Goal: Task Accomplishment & Management: Manage account settings

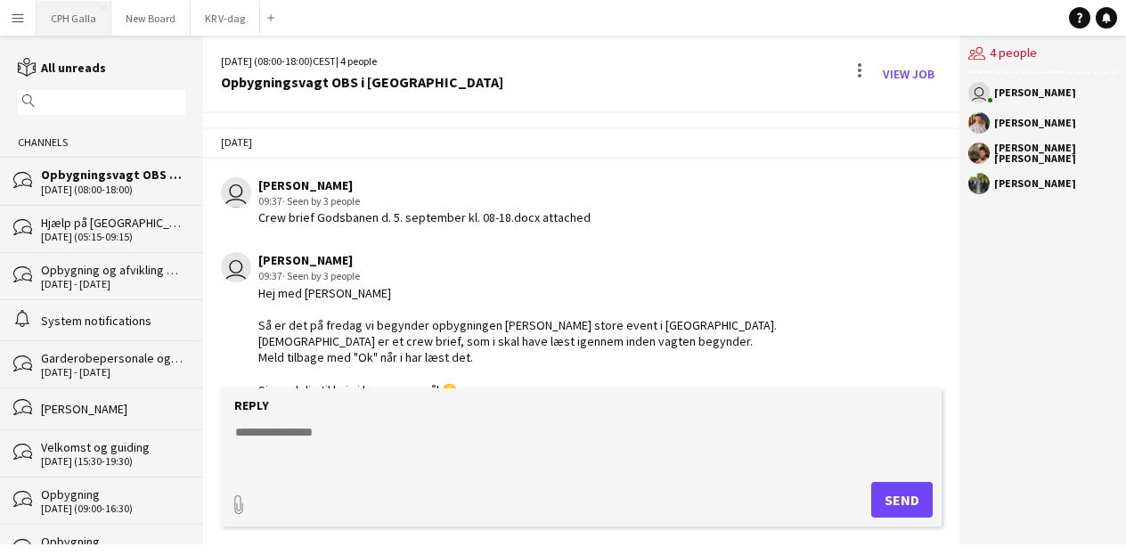
drag, startPoint x: 66, startPoint y: 21, endPoint x: 42, endPoint y: 20, distance: 24.1
click at [66, 21] on button "CPH [PERSON_NAME] Close" at bounding box center [74, 18] width 75 height 35
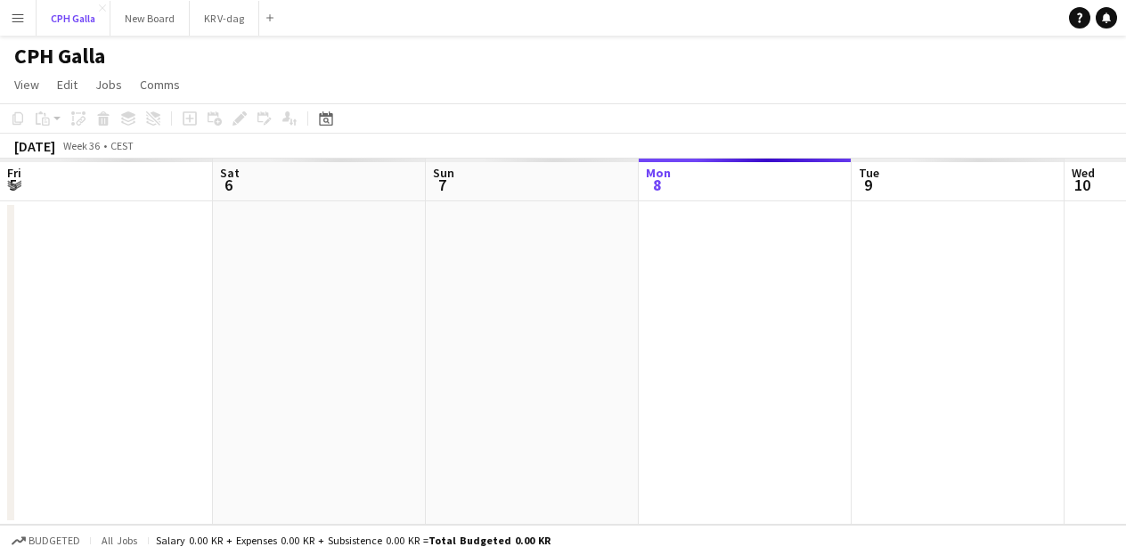
scroll to position [0, 426]
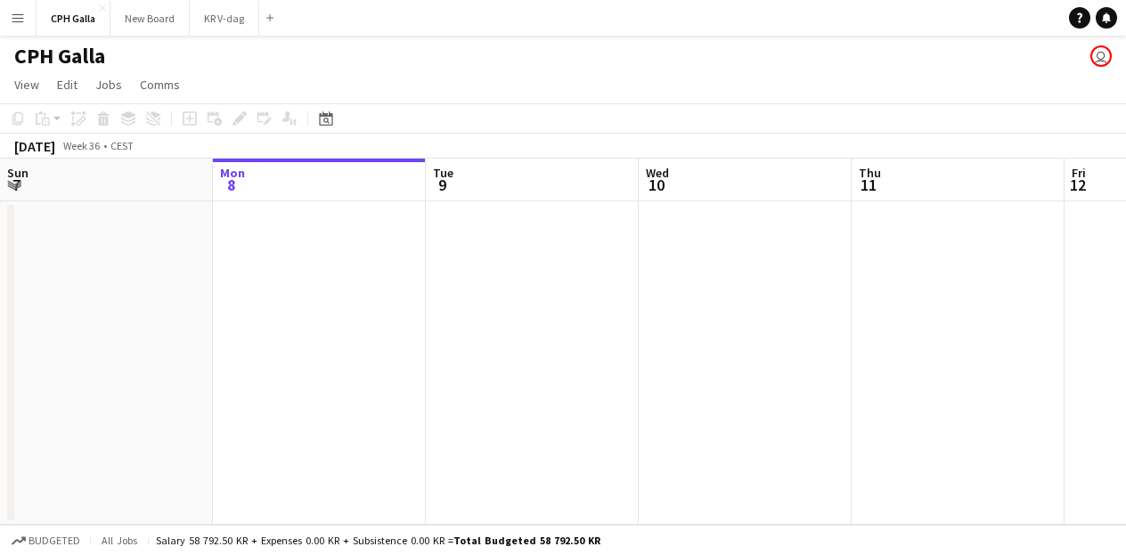
click at [13, 17] on app-icon "Menu" at bounding box center [18, 18] width 14 height 14
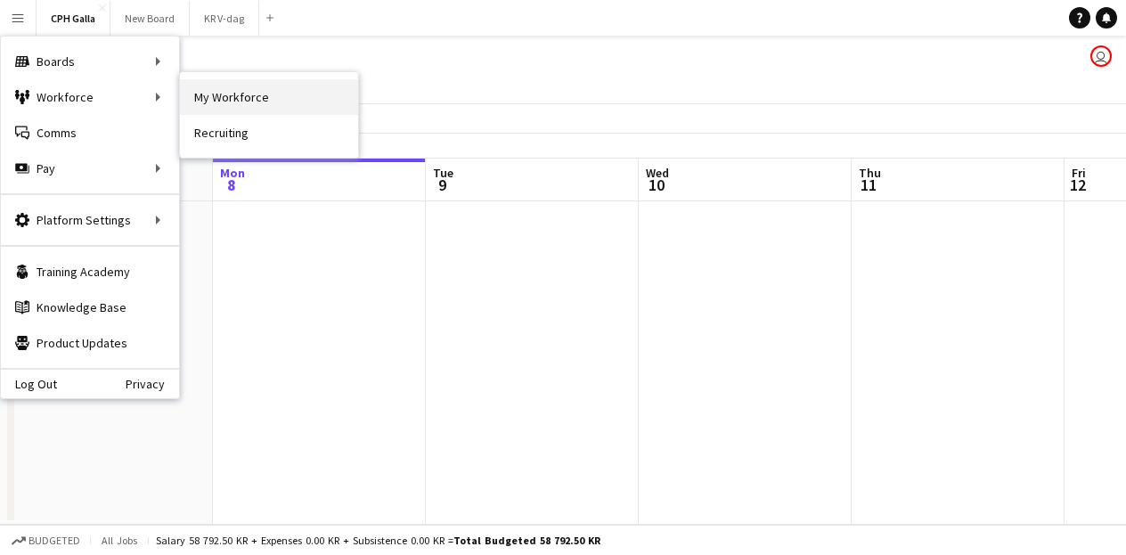
click at [225, 100] on link "My Workforce" at bounding box center [269, 97] width 178 height 36
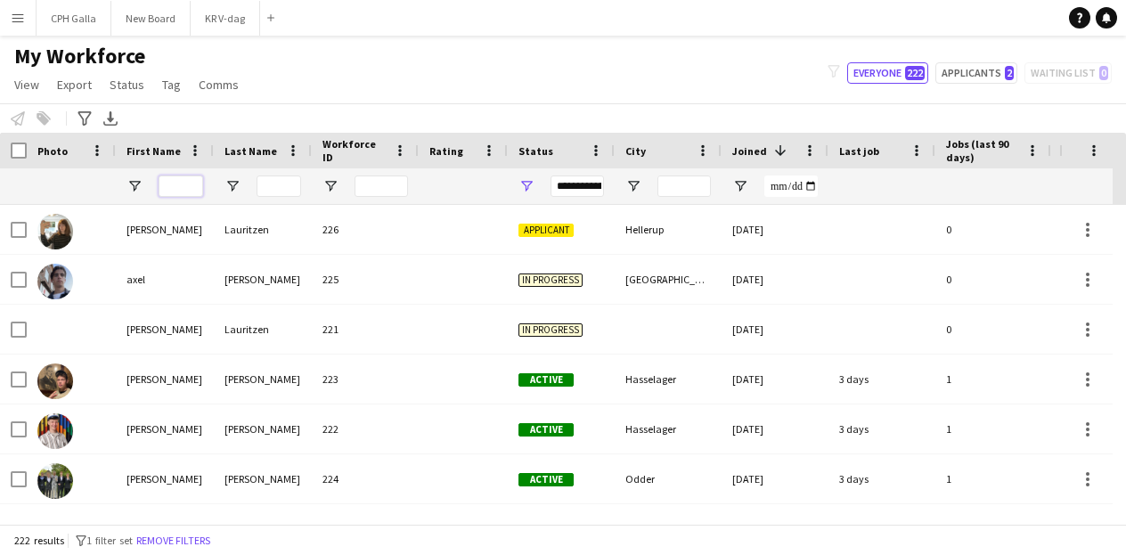
drag, startPoint x: 172, startPoint y: 181, endPoint x: 200, endPoint y: 196, distance: 31.5
click at [172, 181] on input "First Name Filter Input" at bounding box center [181, 186] width 45 height 21
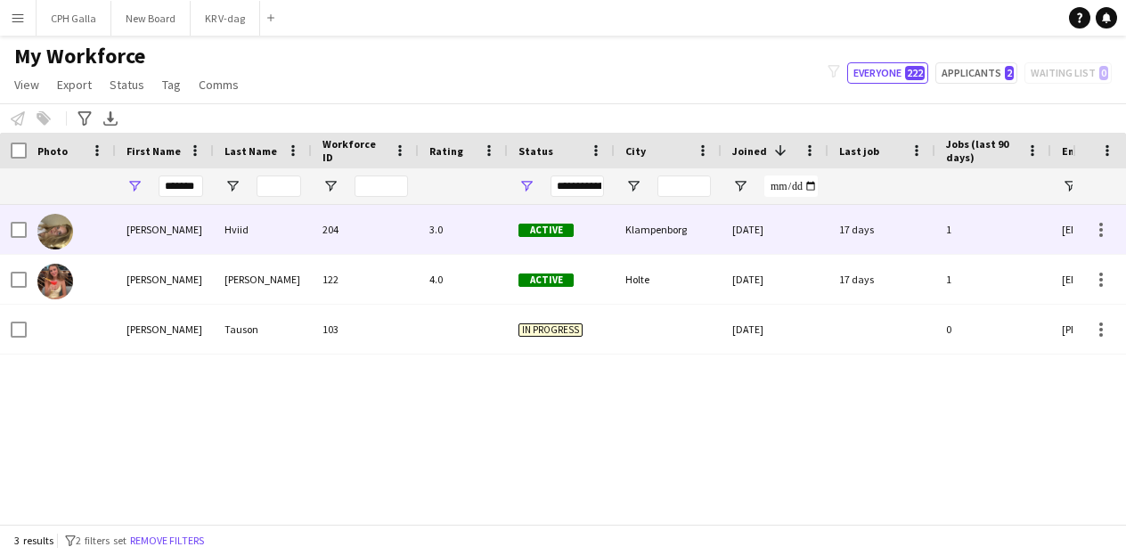
click at [157, 238] on div "[PERSON_NAME]" at bounding box center [165, 229] width 98 height 49
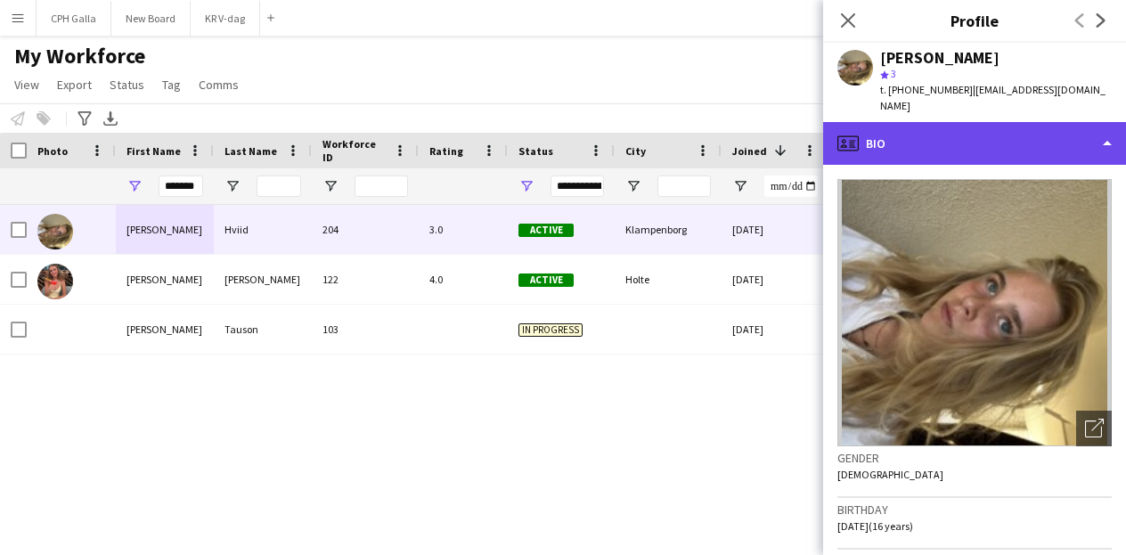
click at [916, 138] on div "profile Bio" at bounding box center [974, 143] width 303 height 43
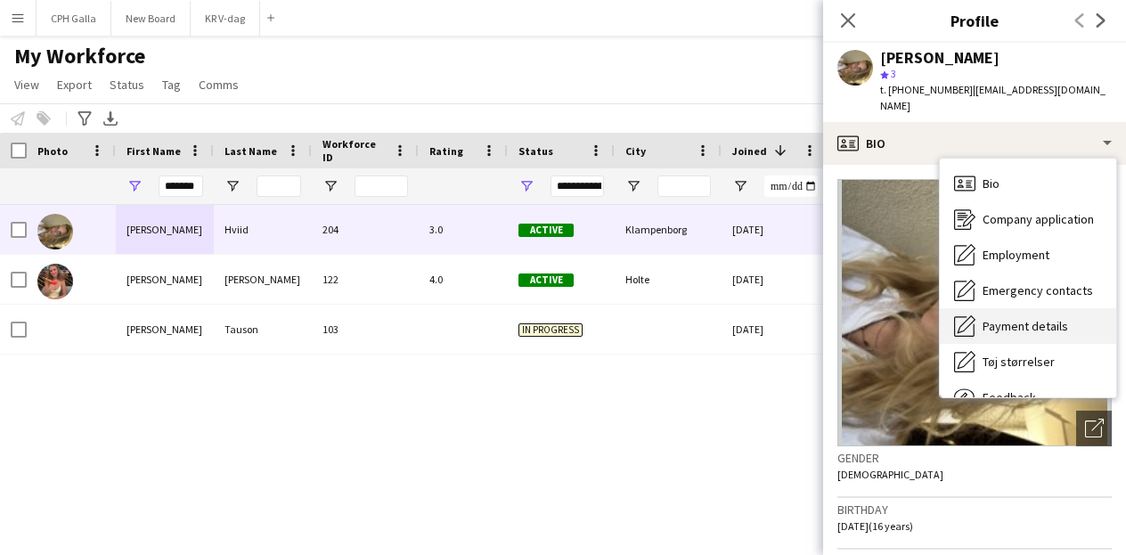
click at [1043, 308] on div "Payment details Payment details" at bounding box center [1028, 326] width 176 height 36
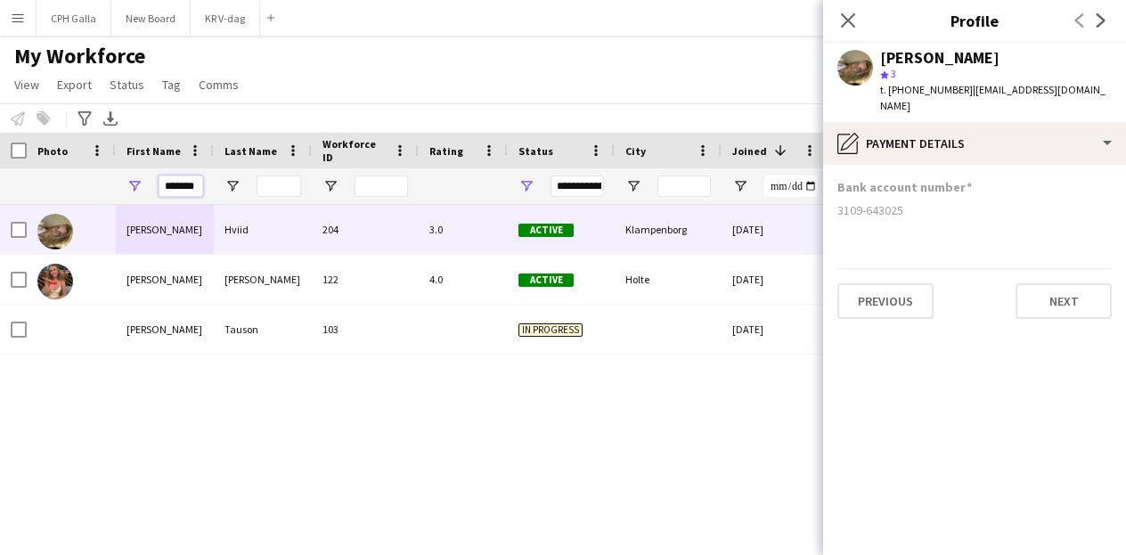
click at [182, 188] on input "*******" at bounding box center [181, 186] width 45 height 21
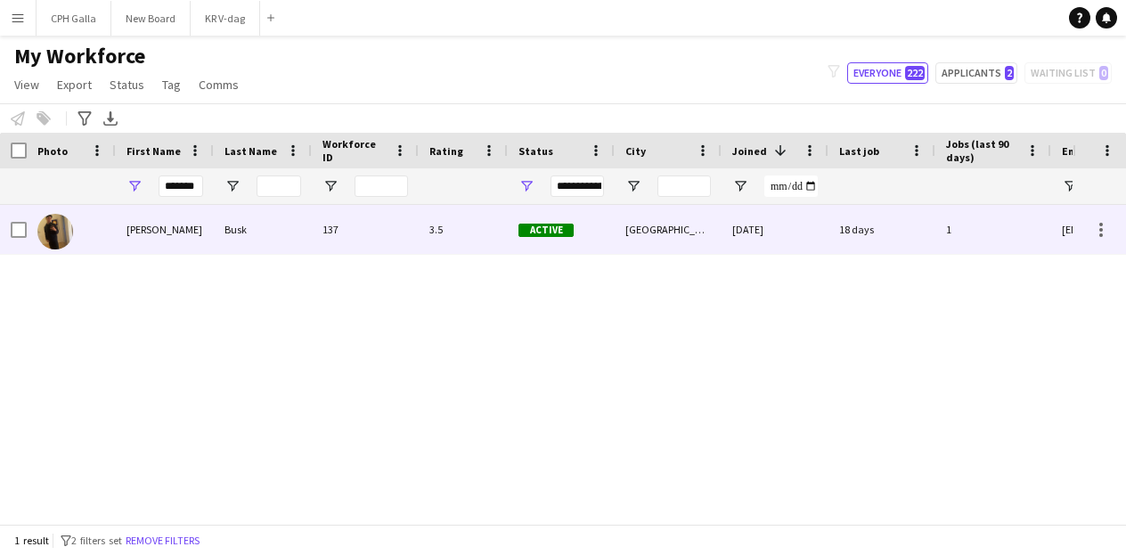
click at [150, 225] on div "[PERSON_NAME]" at bounding box center [165, 229] width 98 height 49
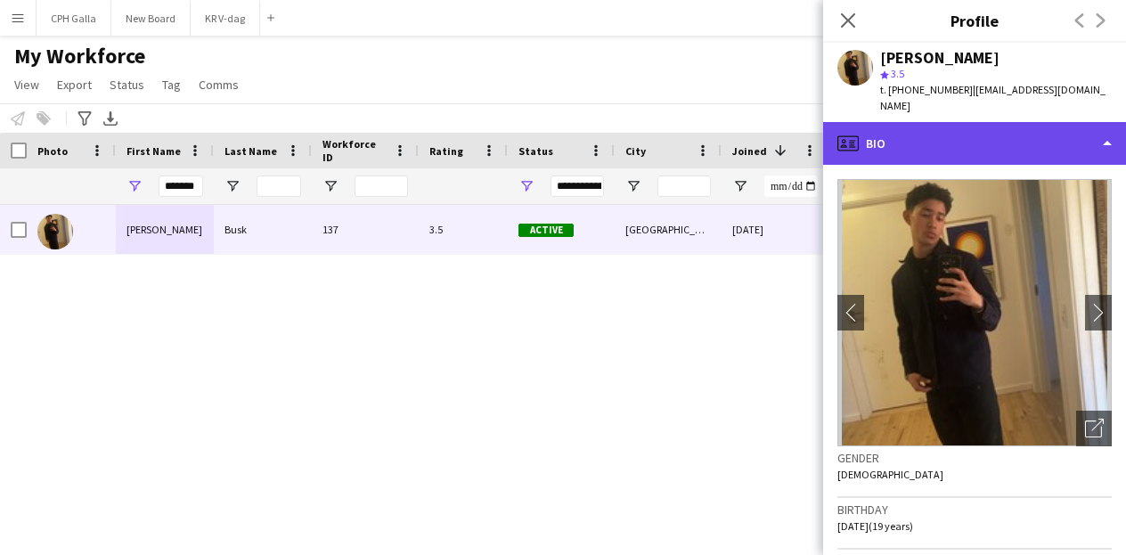
click at [895, 136] on div "profile Bio" at bounding box center [974, 143] width 303 height 43
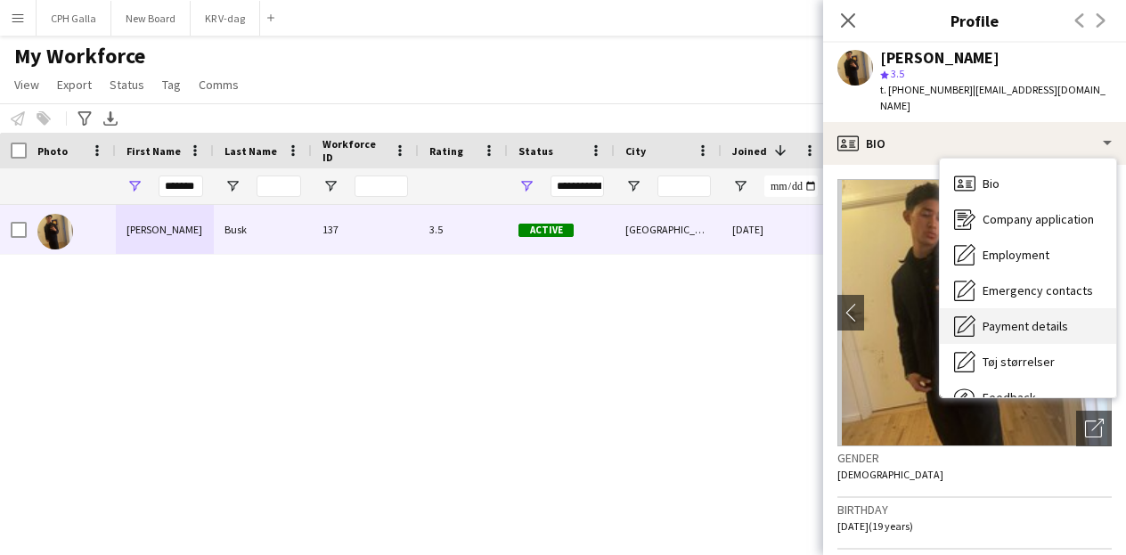
click at [1050, 318] on span "Payment details" at bounding box center [1026, 326] width 86 height 16
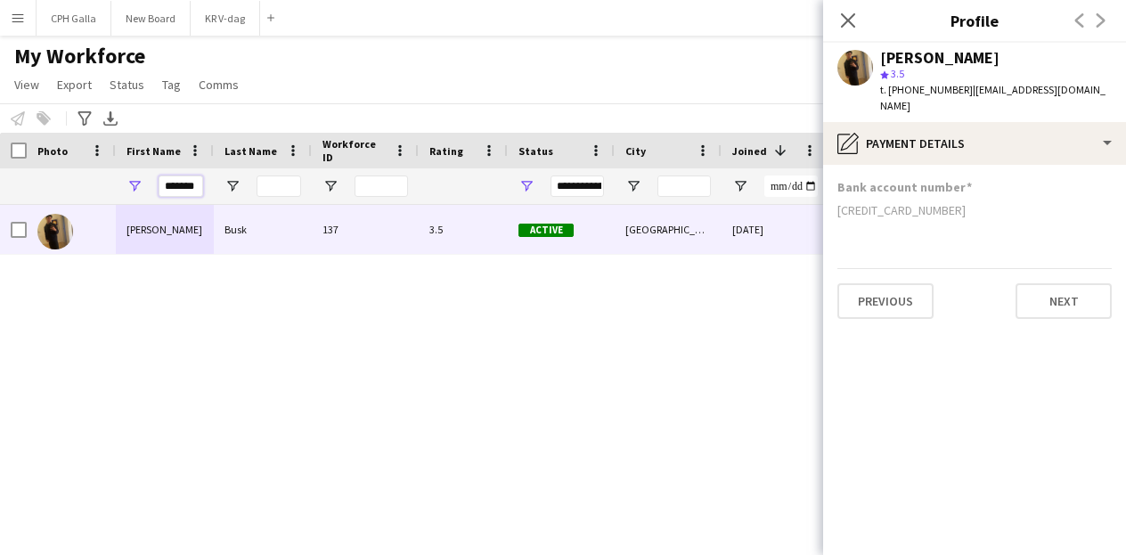
click at [184, 181] on input "*******" at bounding box center [181, 186] width 45 height 21
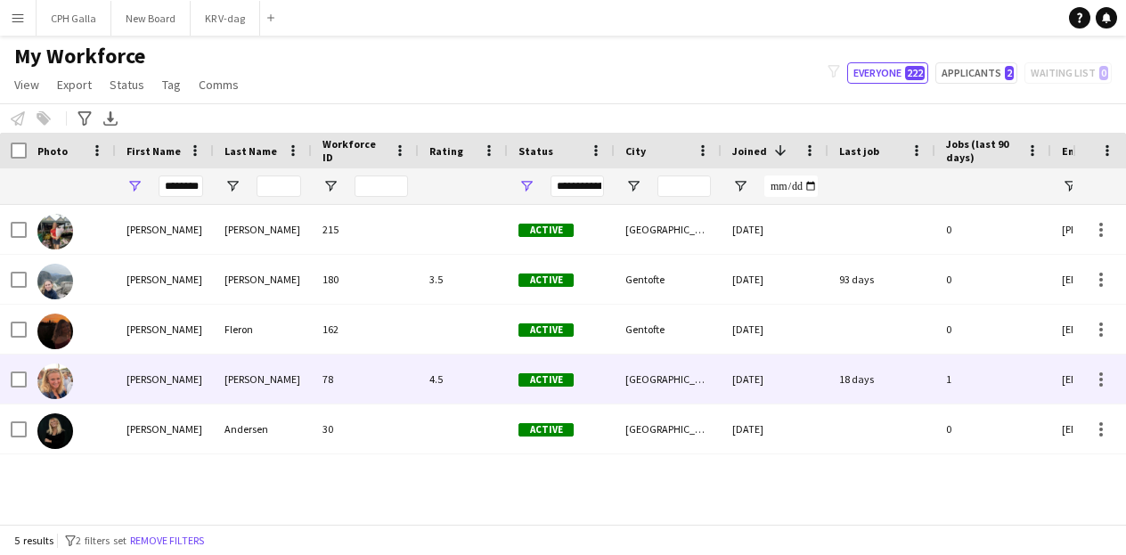
click at [223, 385] on div "[PERSON_NAME]" at bounding box center [263, 379] width 98 height 49
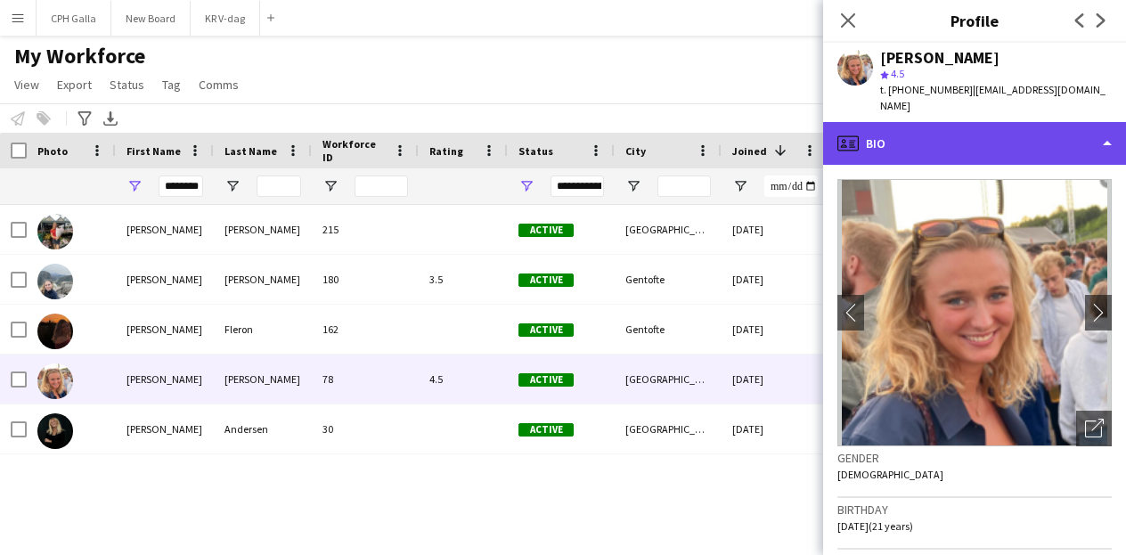
click at [964, 122] on div "profile Bio" at bounding box center [974, 143] width 303 height 43
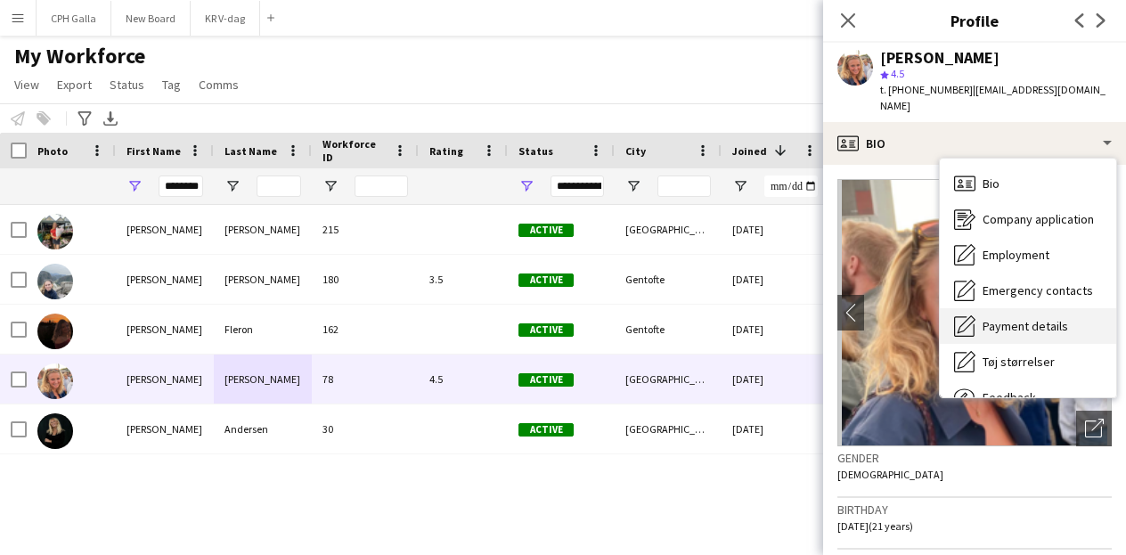
click at [996, 318] on span "Payment details" at bounding box center [1026, 326] width 86 height 16
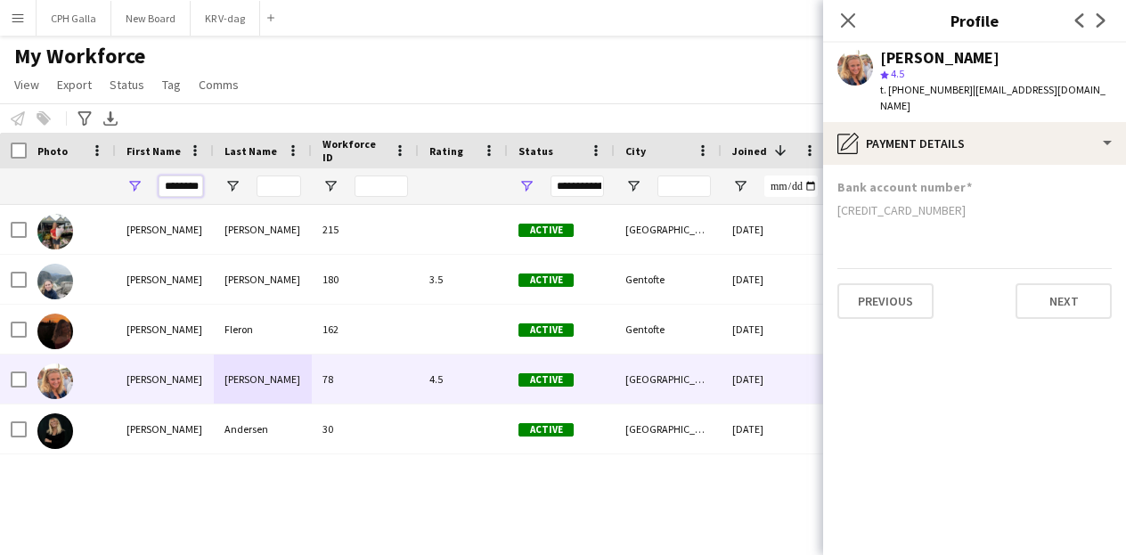
click at [187, 186] on input "********" at bounding box center [181, 186] width 45 height 21
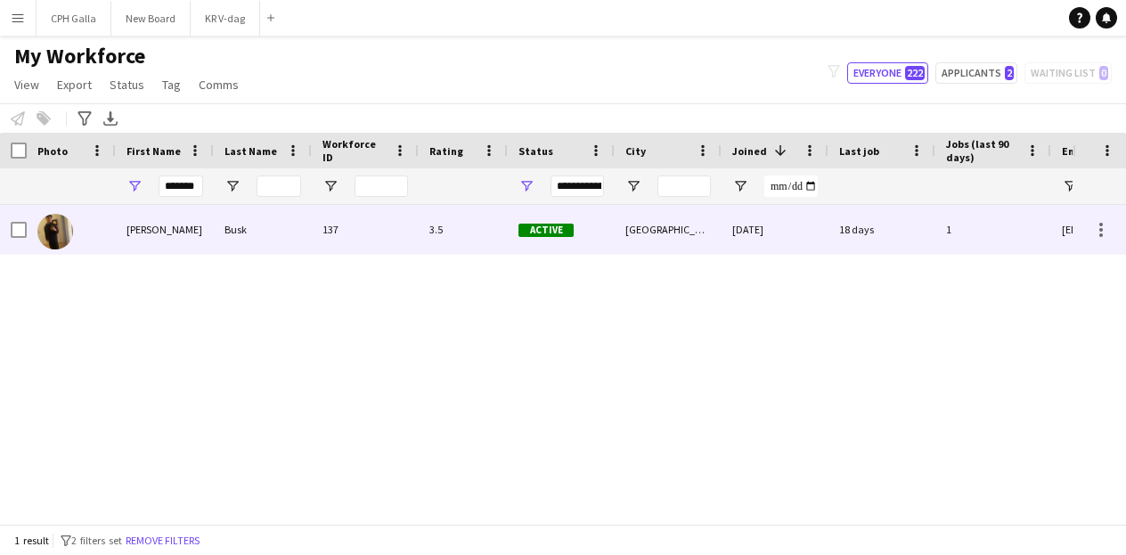
drag, startPoint x: 165, startPoint y: 233, endPoint x: 158, endPoint y: 224, distance: 11.4
click at [158, 224] on div "[PERSON_NAME]" at bounding box center [165, 229] width 98 height 49
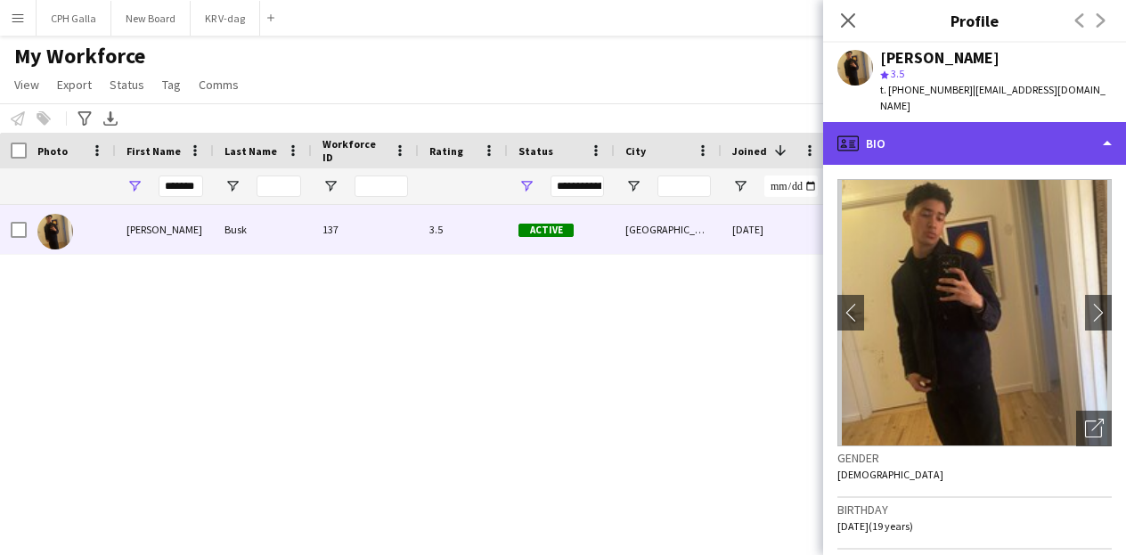
click at [970, 130] on div "profile Bio" at bounding box center [974, 143] width 303 height 43
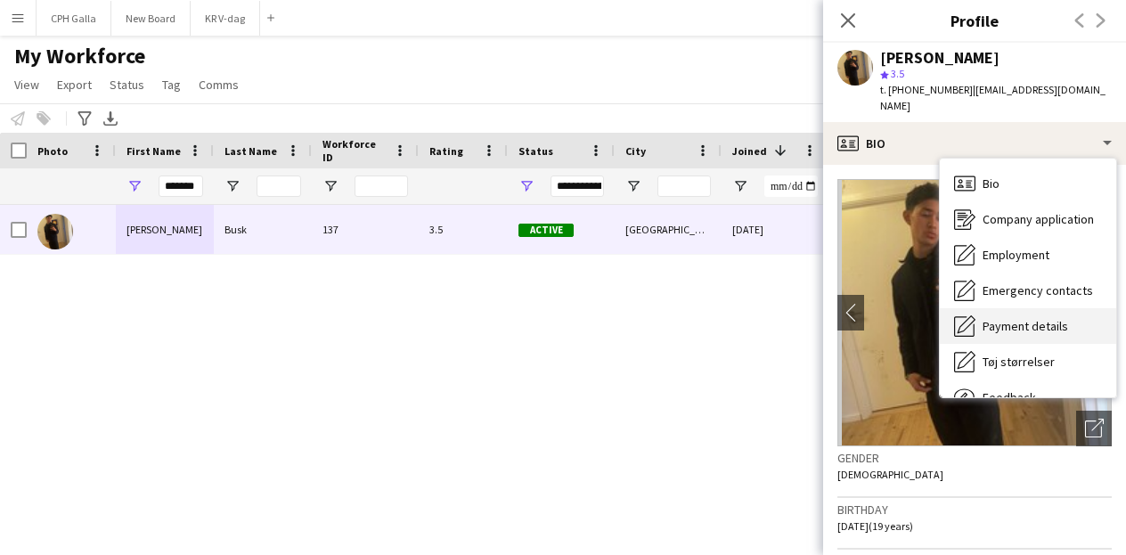
click at [1002, 318] on span "Payment details" at bounding box center [1026, 326] width 86 height 16
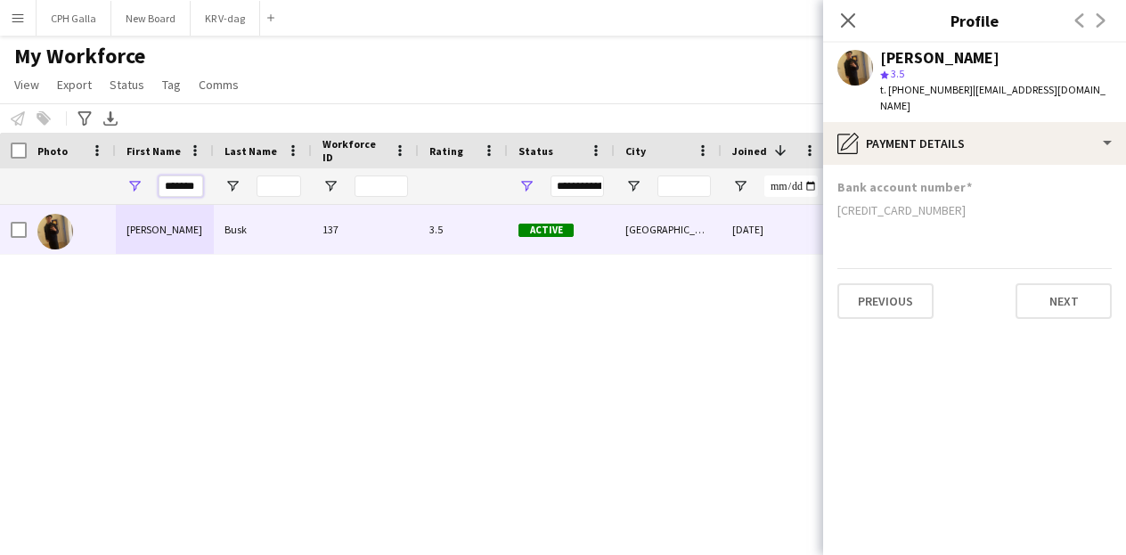
click at [164, 180] on input "*******" at bounding box center [181, 186] width 45 height 21
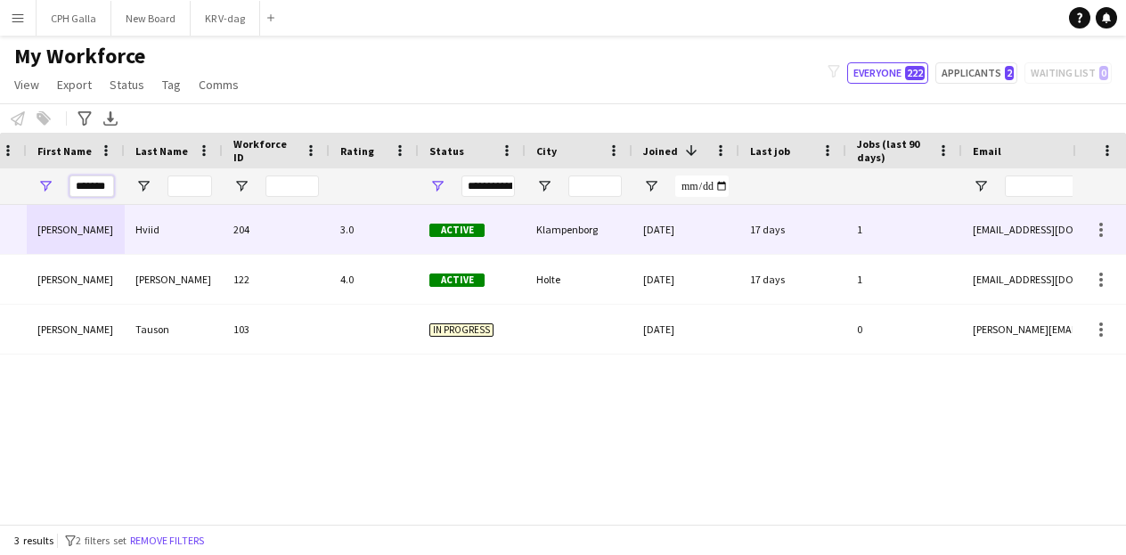
type input "*******"
click at [119, 231] on div "[PERSON_NAME]" at bounding box center [76, 229] width 98 height 49
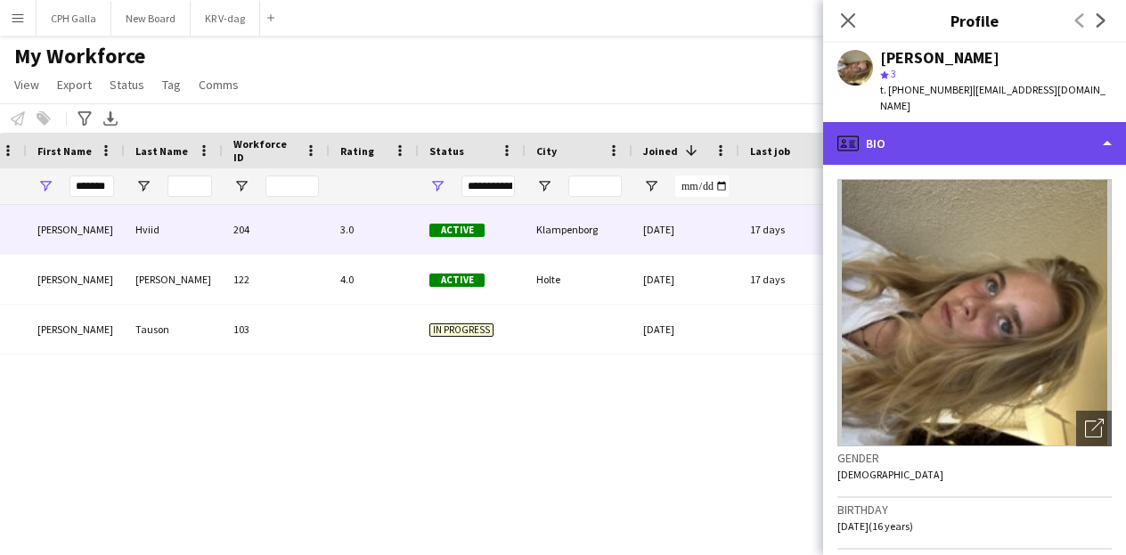
click at [930, 142] on div "profile Bio" at bounding box center [974, 143] width 303 height 43
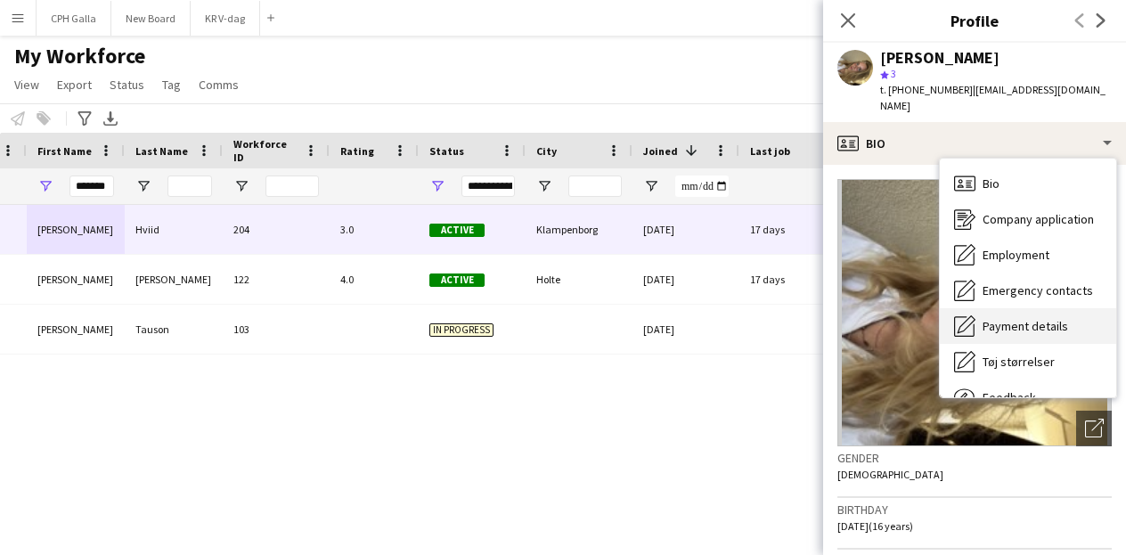
click at [1028, 318] on span "Payment details" at bounding box center [1026, 326] width 86 height 16
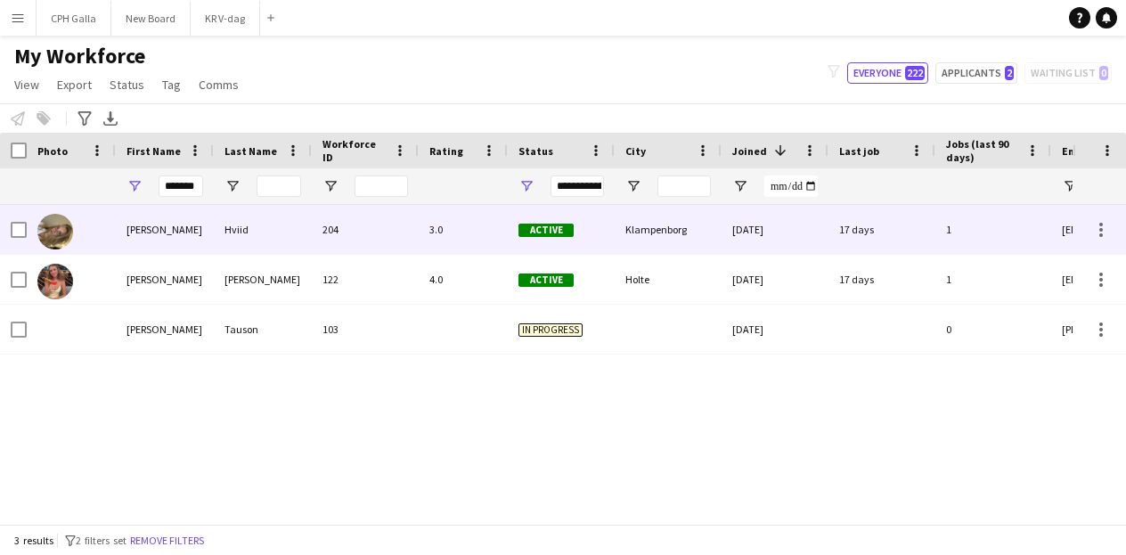
click at [202, 228] on div "[PERSON_NAME]" at bounding box center [165, 229] width 98 height 49
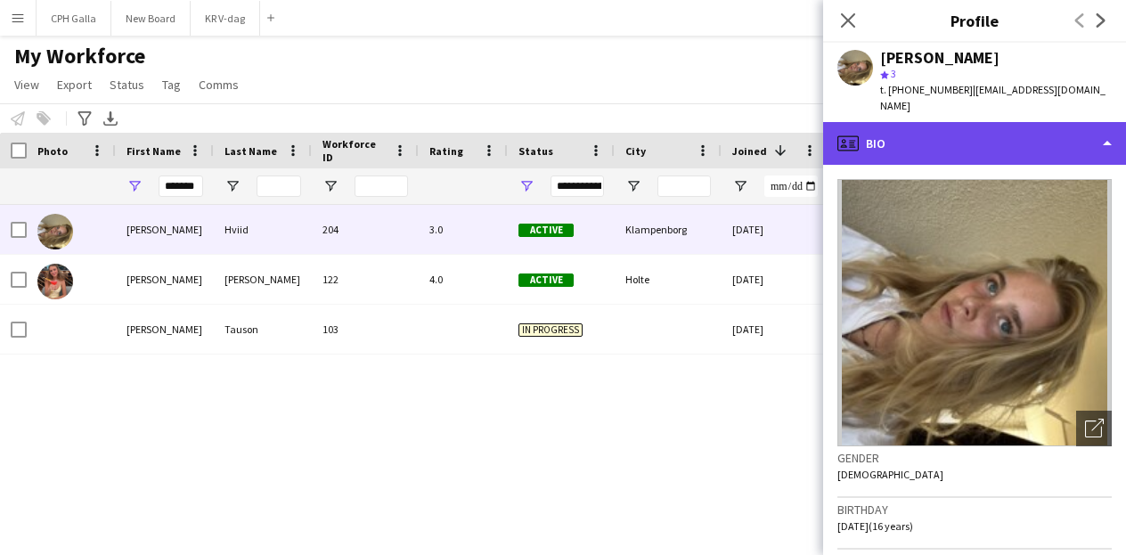
click at [884, 134] on div "profile Bio" at bounding box center [974, 143] width 303 height 43
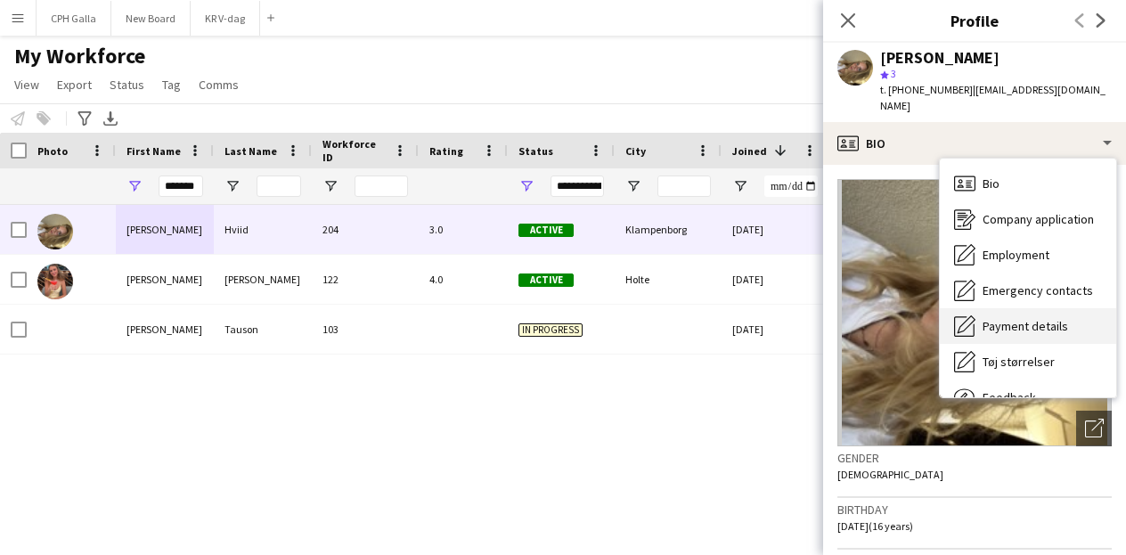
click at [1032, 318] on span "Payment details" at bounding box center [1026, 326] width 86 height 16
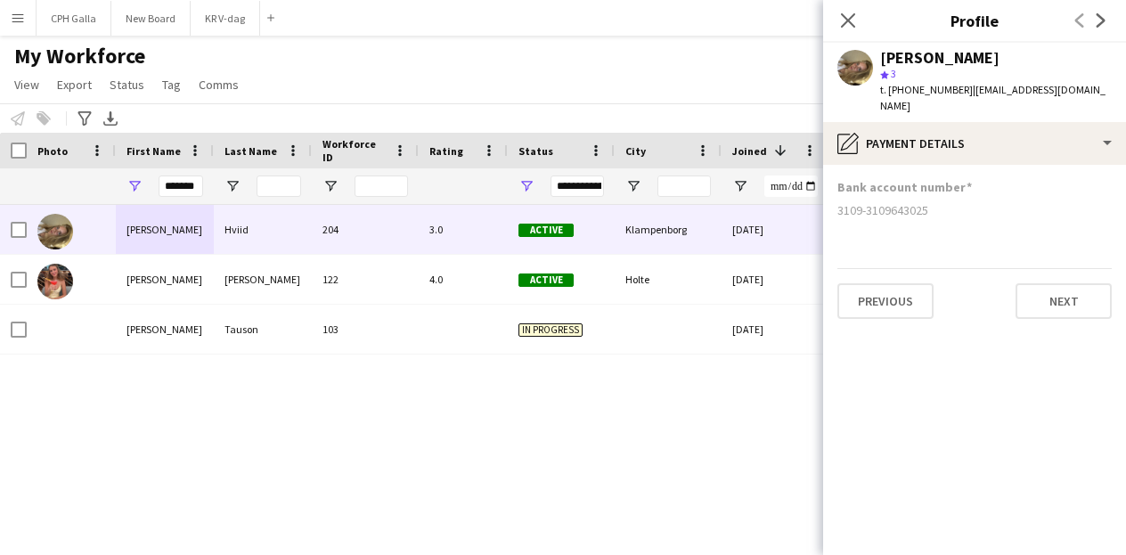
click at [774, 427] on div "Cecilia Hviid 204 3.0 Active Klampenborg 14-08-2025 17 days 1 ceciliabechhviid@…" at bounding box center [536, 358] width 1073 height 306
click at [416, 393] on div "Cecilia Hviid 204 3.0 Active Klampenborg 14-08-2025 17 days 1 ceciliabechhviid@…" at bounding box center [536, 358] width 1073 height 306
